Goal: Information Seeking & Learning: Learn about a topic

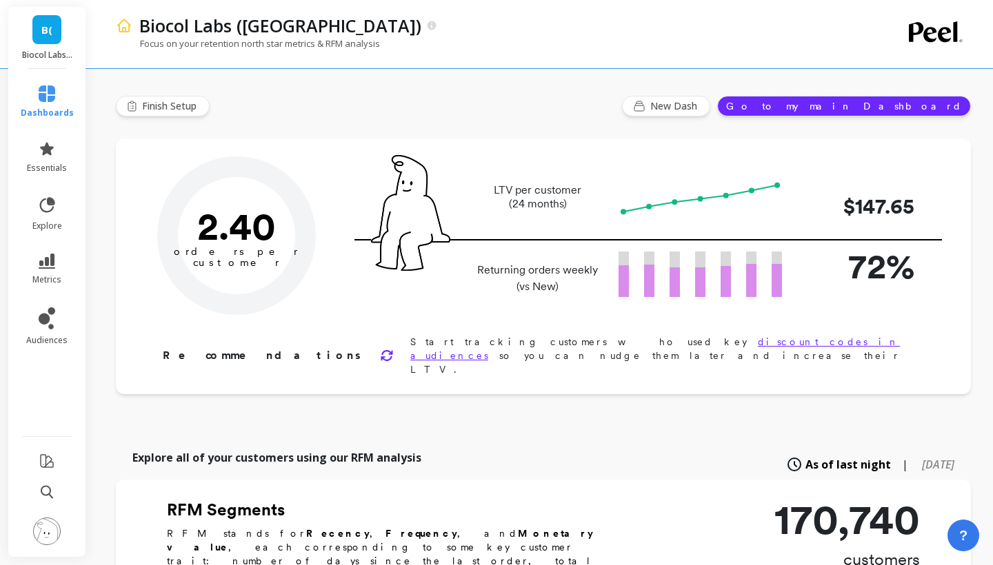
type input "Champions"
type input "18872"
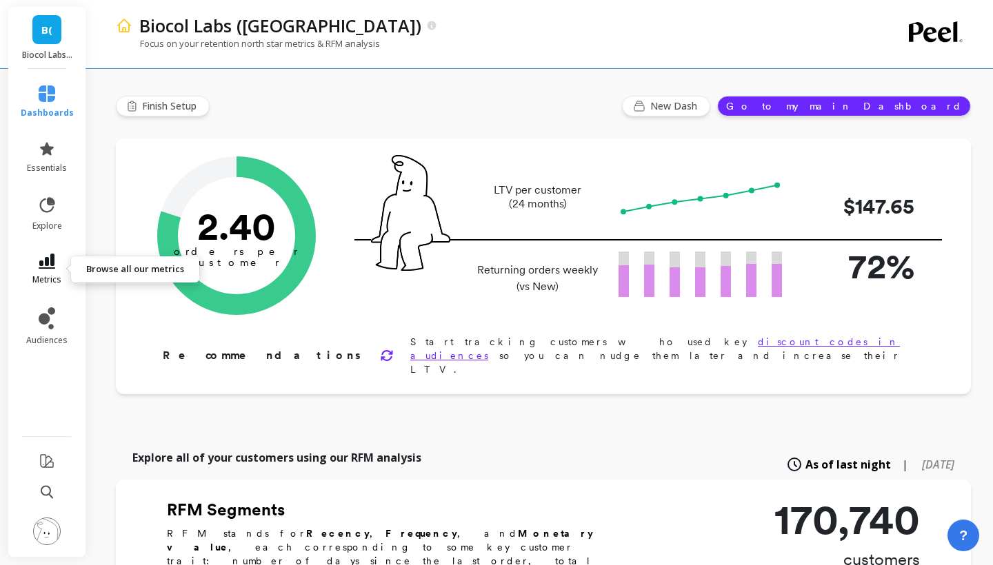
click at [61, 264] on link "metrics" at bounding box center [47, 270] width 53 height 32
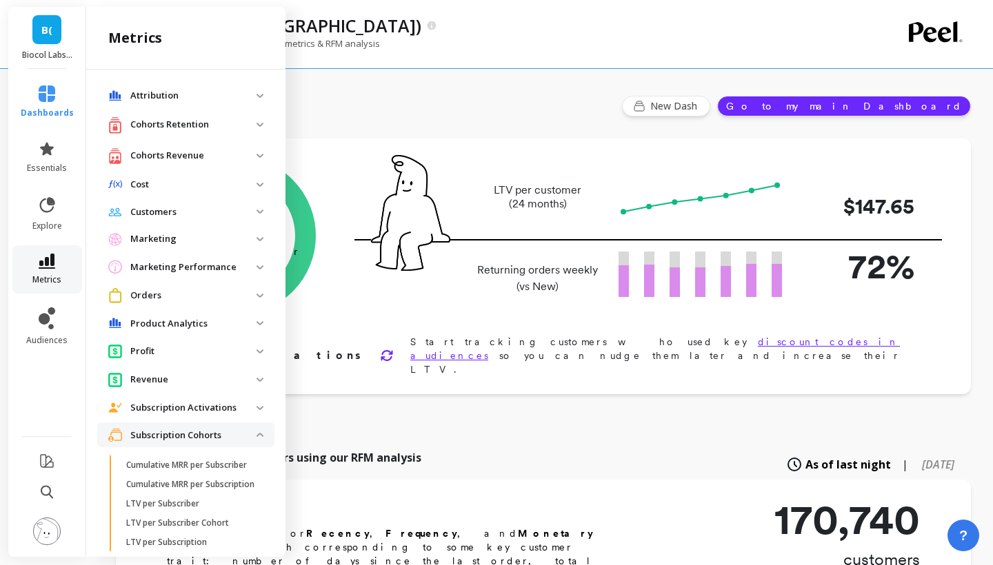
scroll to position [256, 0]
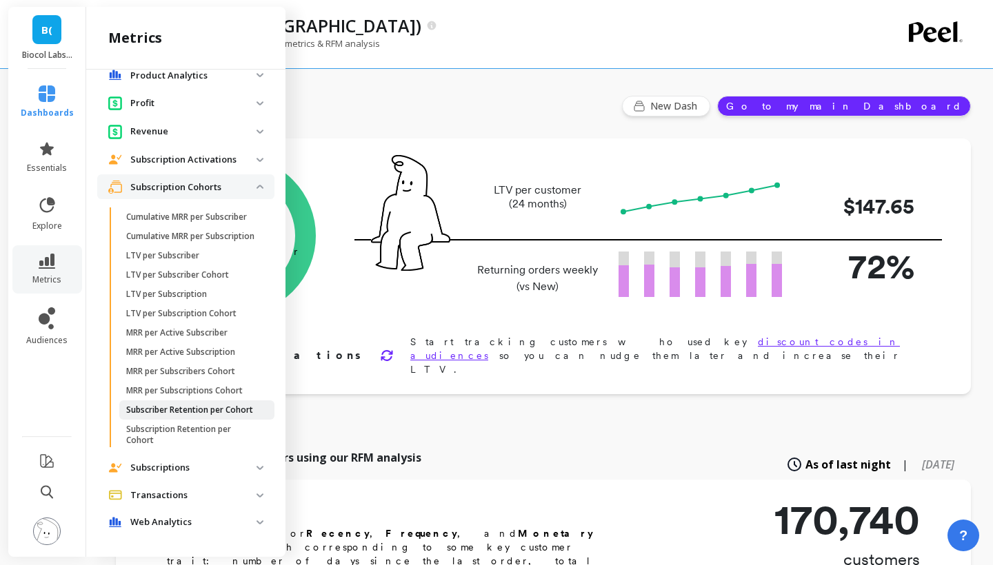
click at [172, 412] on p "Subscriber Retention per Cohort" at bounding box center [189, 410] width 127 height 11
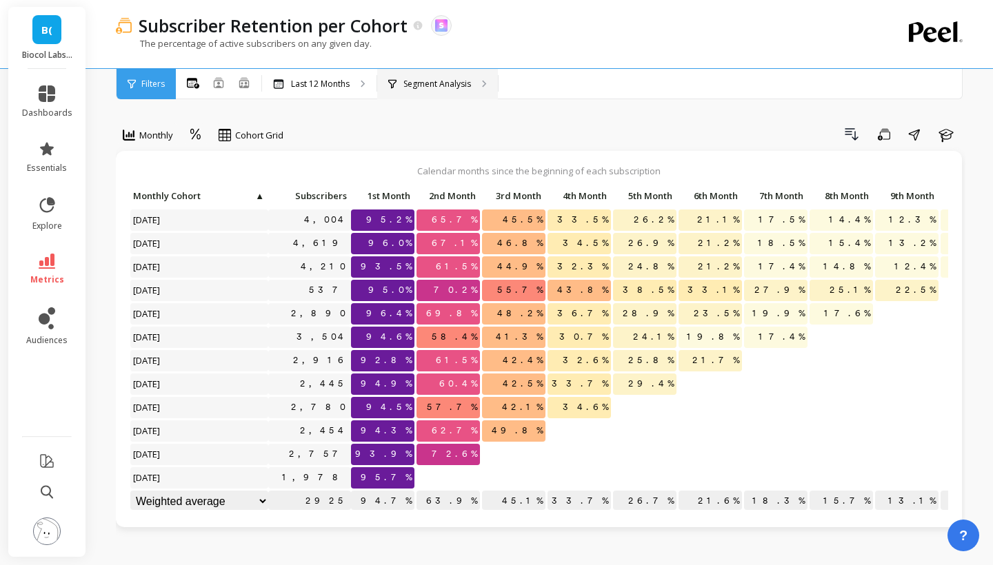
click at [473, 91] on div "Segment Analysis" at bounding box center [437, 84] width 121 height 30
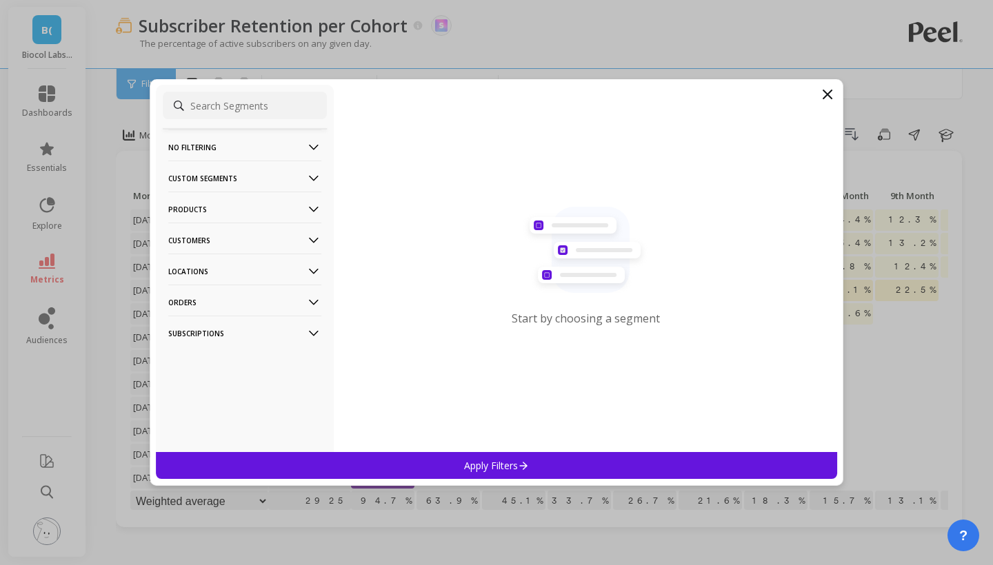
click at [267, 234] on p "Customers" at bounding box center [244, 240] width 153 height 35
click at [247, 269] on div "Customer Tags" at bounding box center [245, 267] width 164 height 22
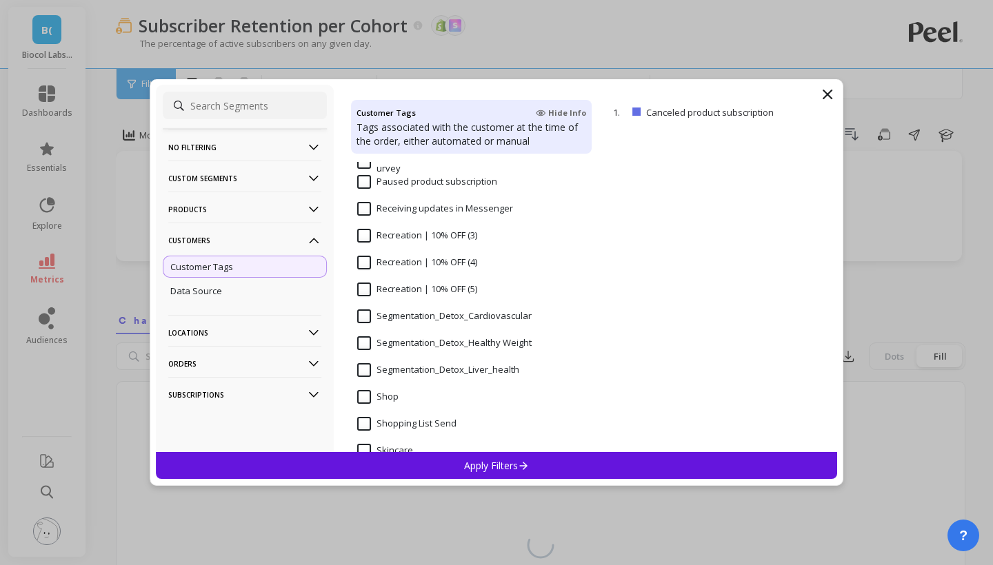
scroll to position [1101, 0]
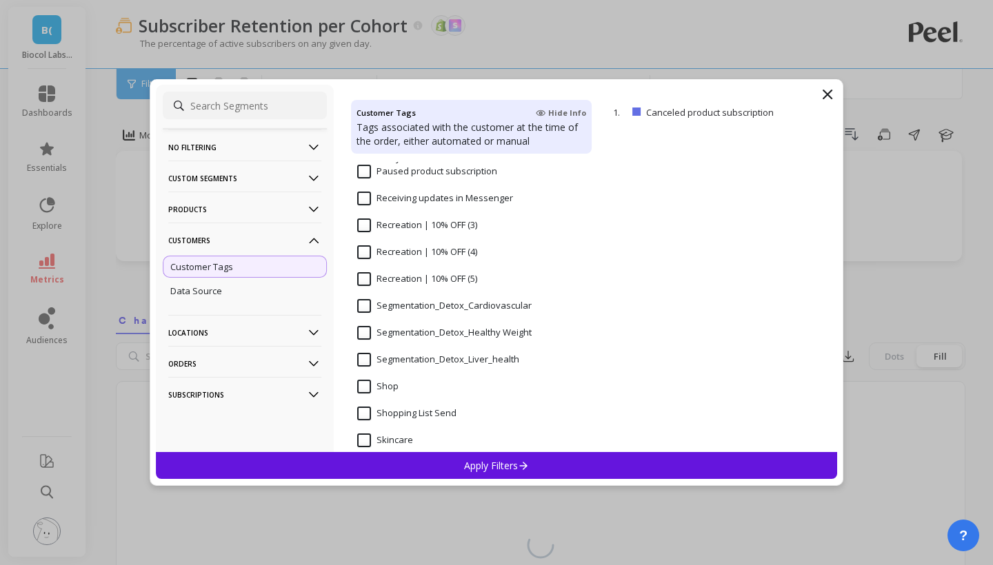
click at [438, 356] on input "Segmentation_Detox_Liver_health" at bounding box center [438, 360] width 162 height 14
click at [436, 467] on div "Apply Filters" at bounding box center [496, 465] width 681 height 27
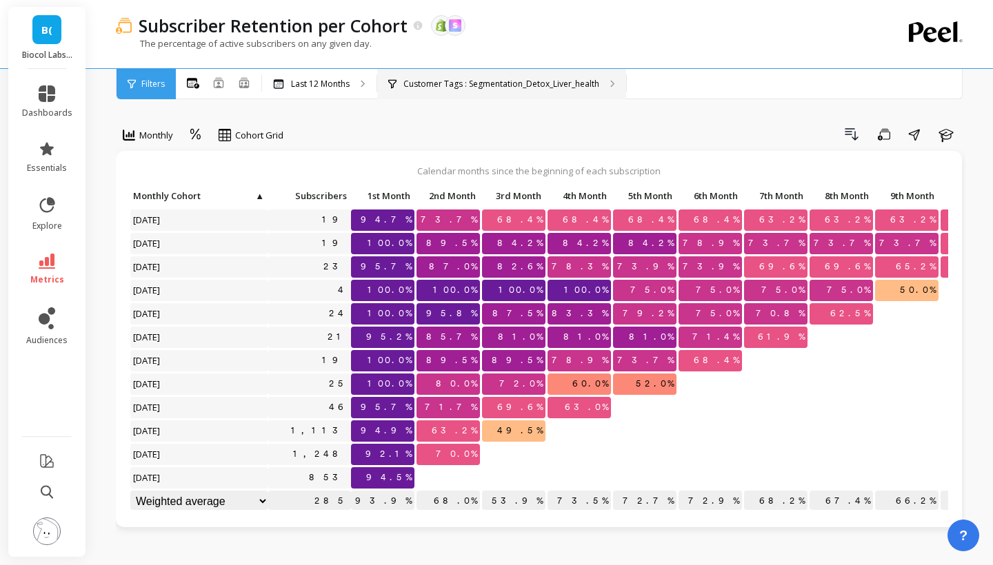
click at [525, 81] on p "Customer Tags : Segmentation_Detox_Liver_health" at bounding box center [501, 84] width 196 height 11
